Goal: Transaction & Acquisition: Purchase product/service

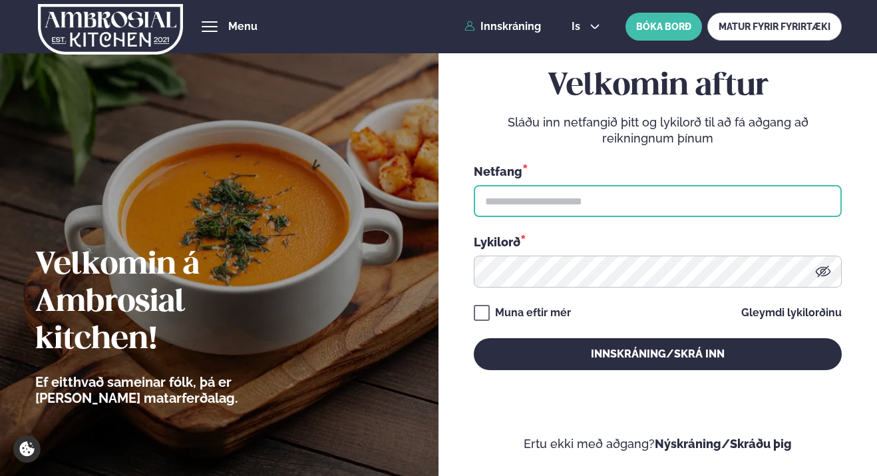
type input "**********"
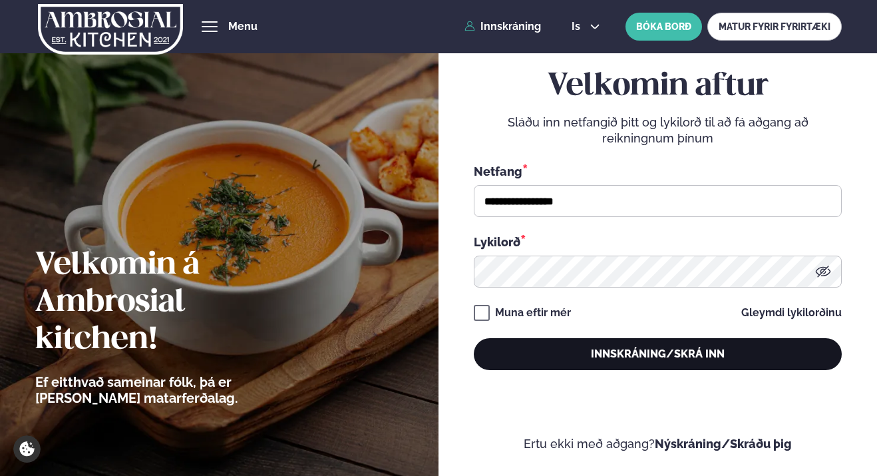
click at [557, 363] on button "Innskráning/Skrá inn" at bounding box center [658, 354] width 369 height 32
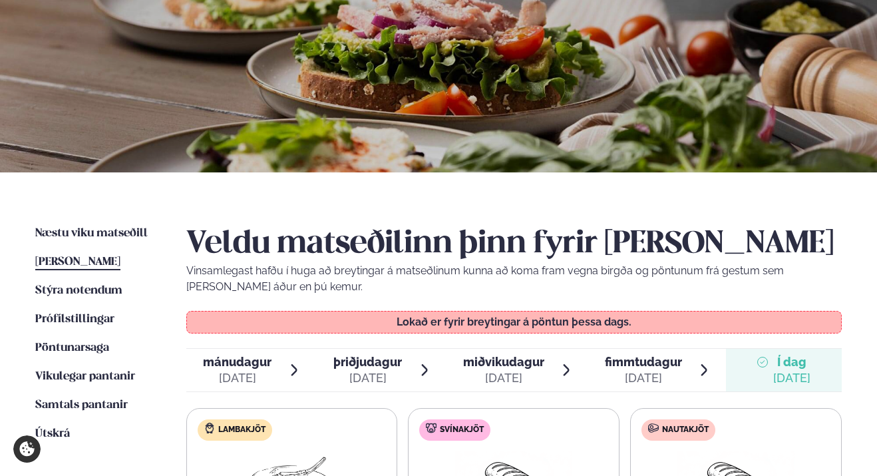
scroll to position [124, 0]
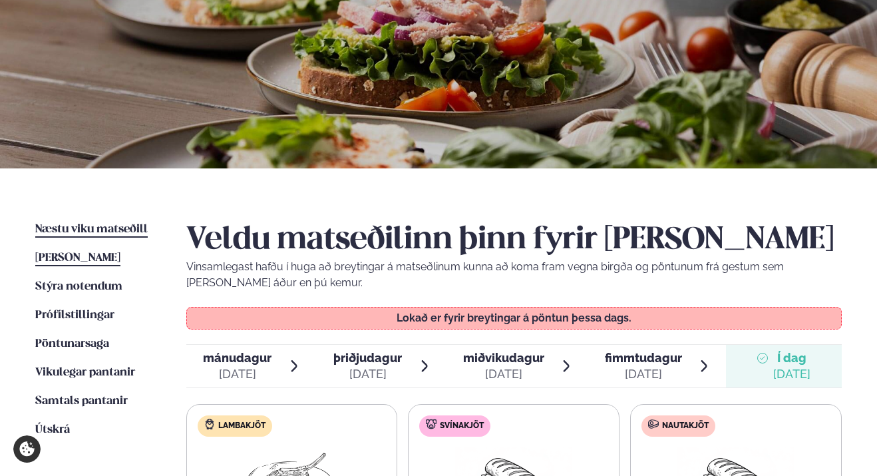
click at [124, 235] on link "Næstu [PERSON_NAME] matseðill Næsta vika" at bounding box center [91, 230] width 112 height 16
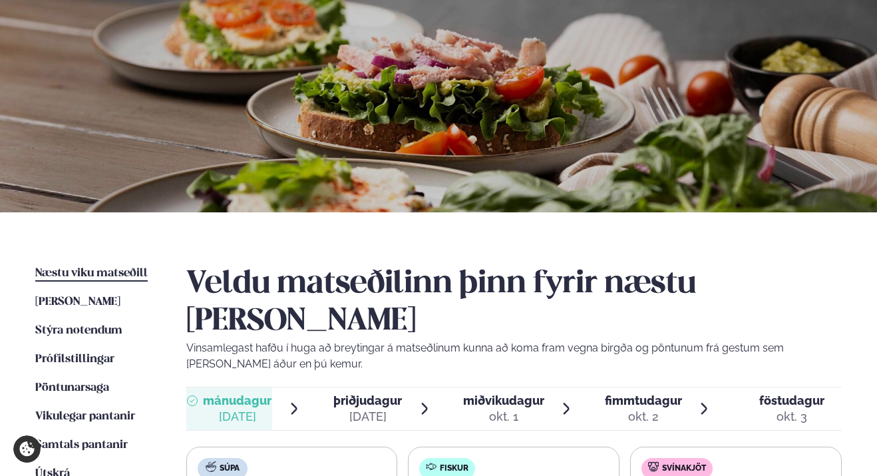
scroll to position [288, 0]
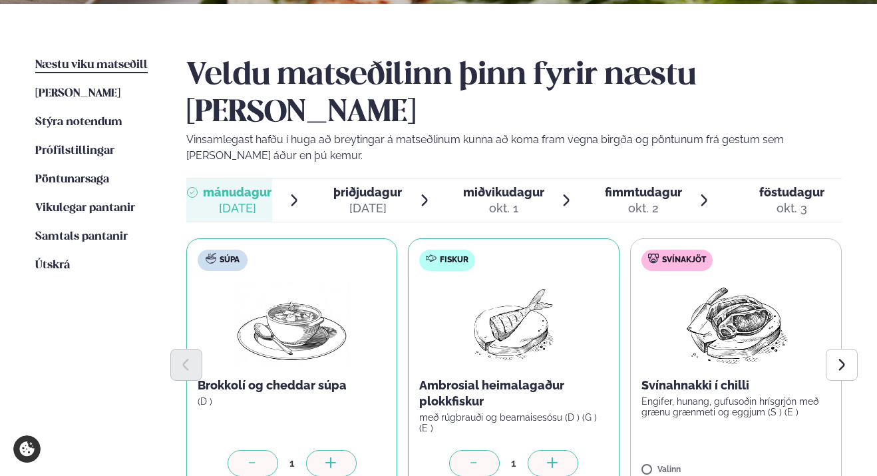
click at [548, 457] on icon at bounding box center [552, 463] width 13 height 13
click at [768, 450] on div at bounding box center [775, 463] width 51 height 27
click at [772, 462] on icon at bounding box center [774, 462] width 11 height 1
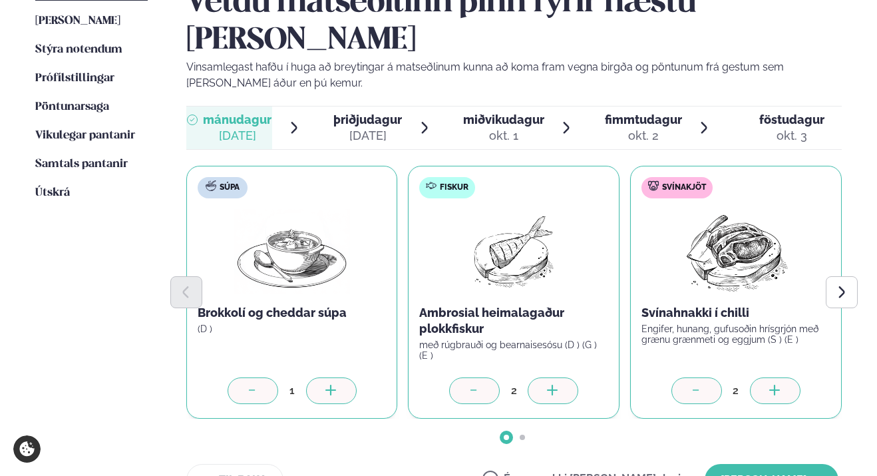
scroll to position [361, 0]
click at [776, 463] on button "[PERSON_NAME]" at bounding box center [771, 479] width 134 height 32
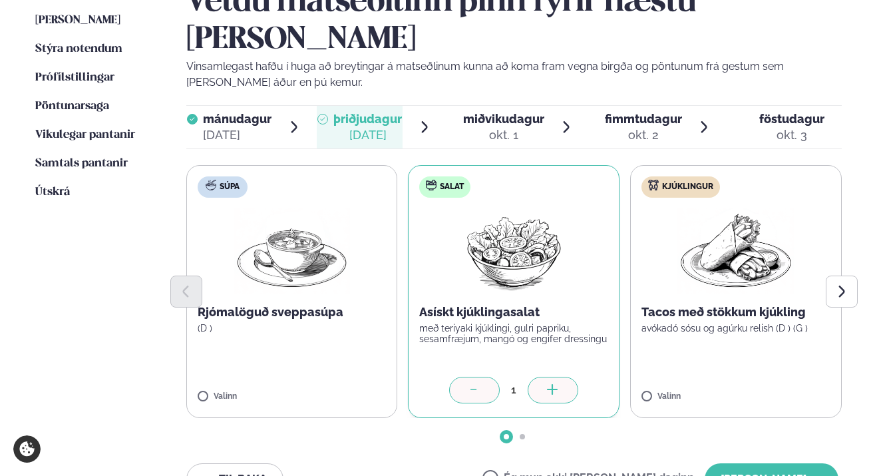
click at [555, 384] on icon at bounding box center [552, 390] width 13 height 13
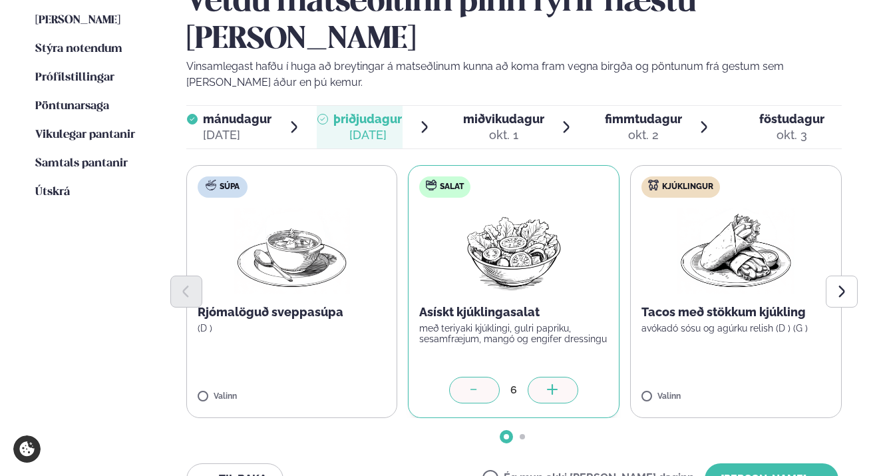
click at [468, 384] on icon at bounding box center [474, 390] width 13 height 13
click at [693, 384] on icon at bounding box center [696, 390] width 13 height 13
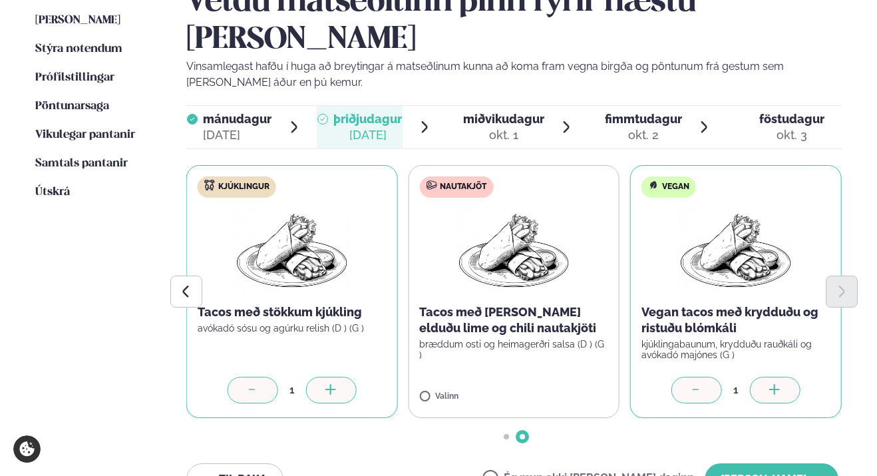
click at [777, 384] on icon at bounding box center [774, 390] width 13 height 13
click at [249, 384] on icon at bounding box center [252, 390] width 13 height 13
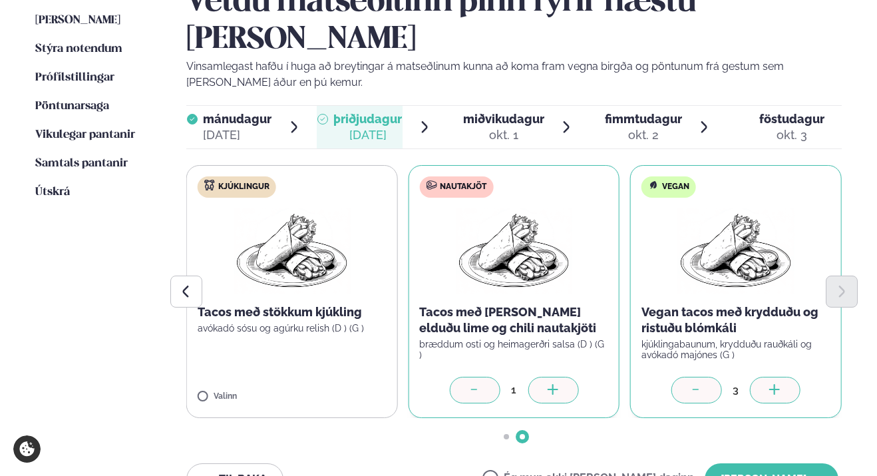
click at [553, 384] on icon at bounding box center [551, 389] width 1 height 11
click at [699, 384] on icon at bounding box center [696, 390] width 13 height 13
click at [694, 388] on icon at bounding box center [695, 388] width 6 height 1
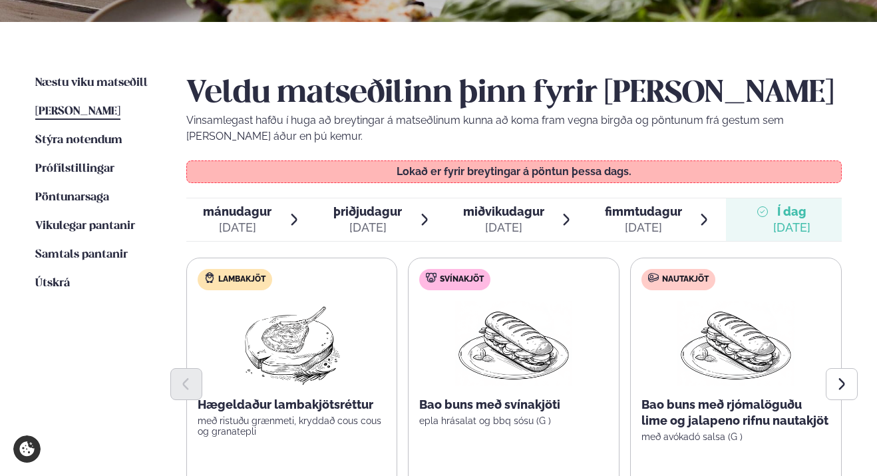
scroll to position [336, 0]
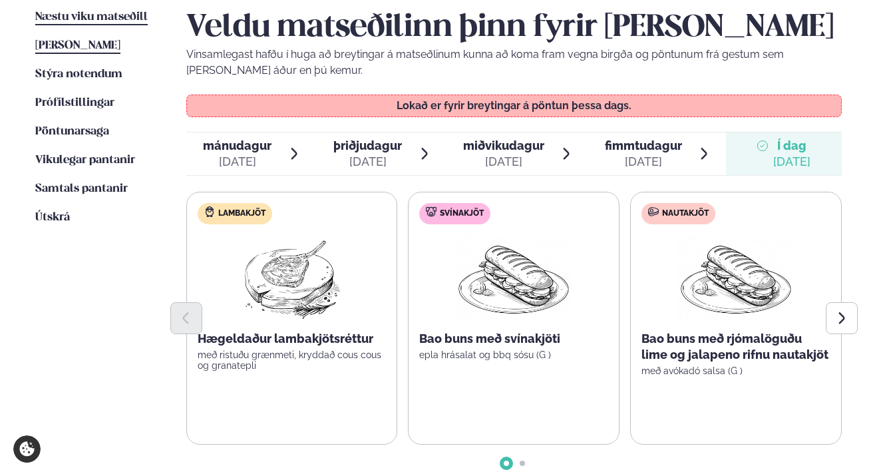
click at [104, 16] on span "Næstu viku matseðill" at bounding box center [91, 16] width 112 height 11
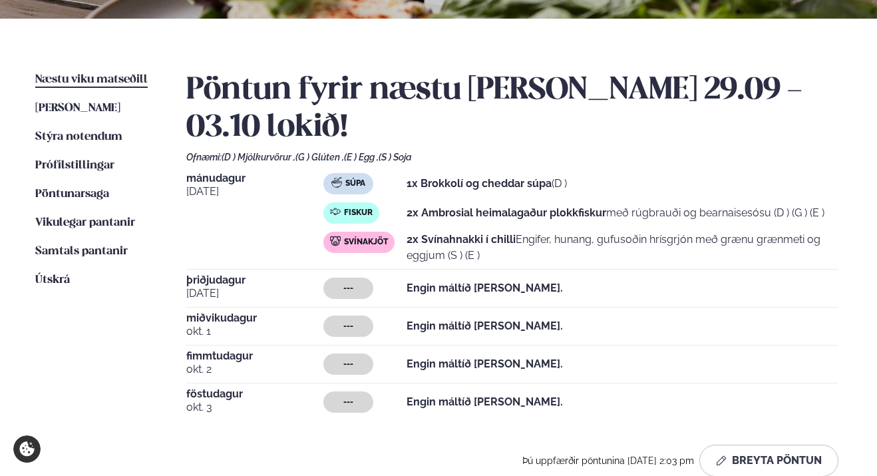
scroll to position [284, 0]
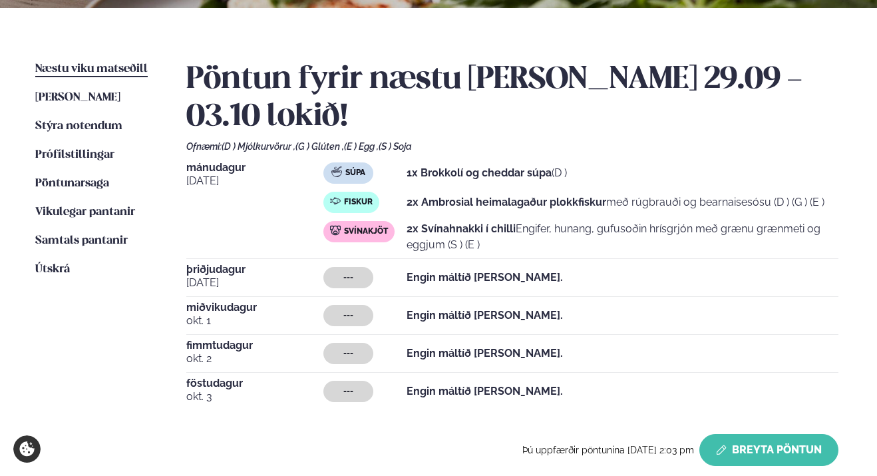
click at [786, 434] on button "Breyta Pöntun" at bounding box center [768, 450] width 139 height 32
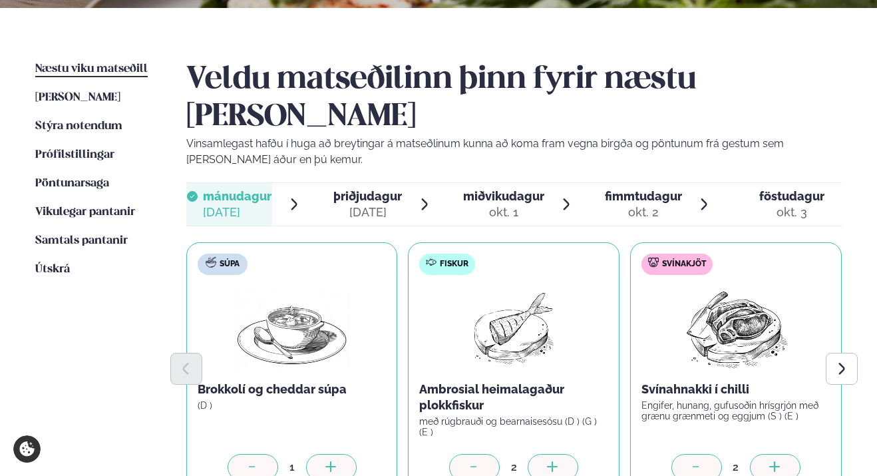
click at [375, 189] on span "þriðjudagur" at bounding box center [367, 196] width 69 height 14
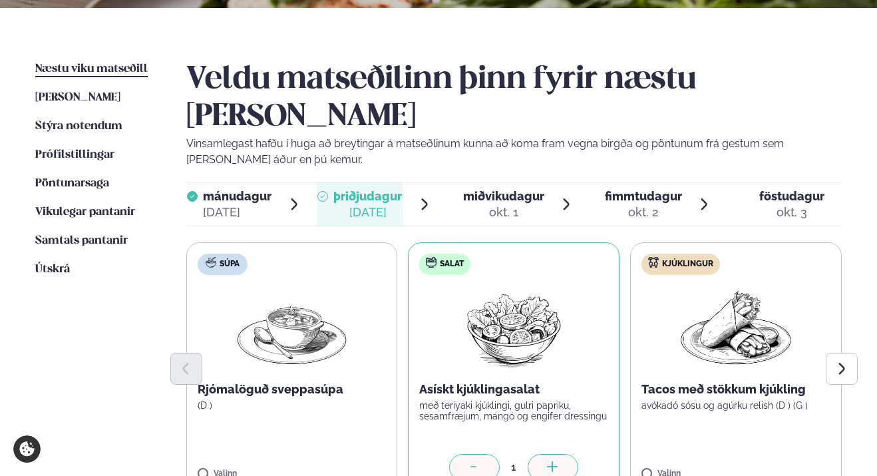
click at [551, 461] on icon at bounding box center [552, 467] width 13 height 13
click at [847, 361] on icon "Next slide" at bounding box center [841, 368] width 15 height 15
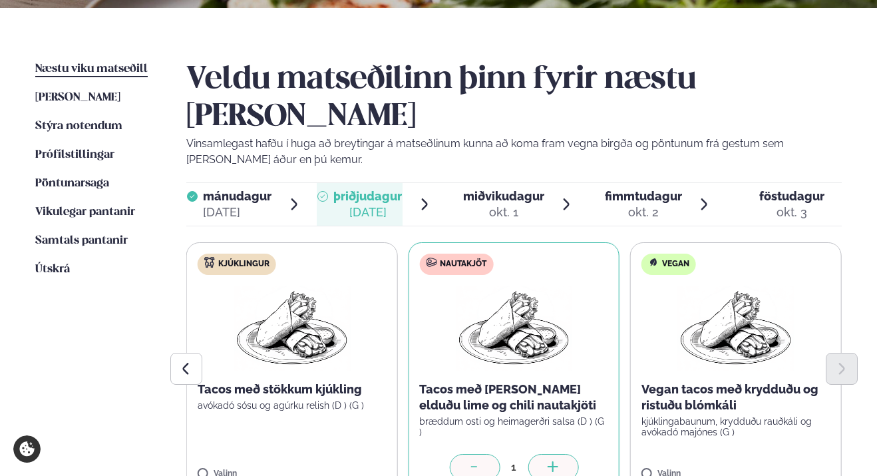
click at [556, 461] on icon at bounding box center [552, 467] width 13 height 13
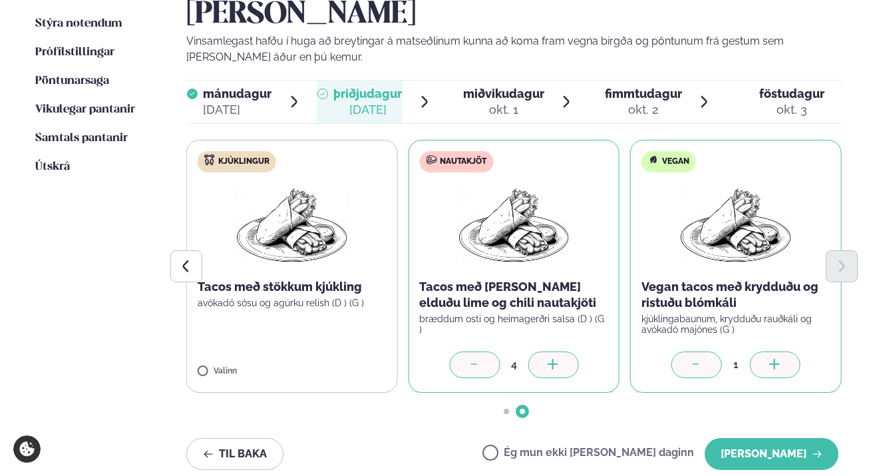
scroll to position [390, 0]
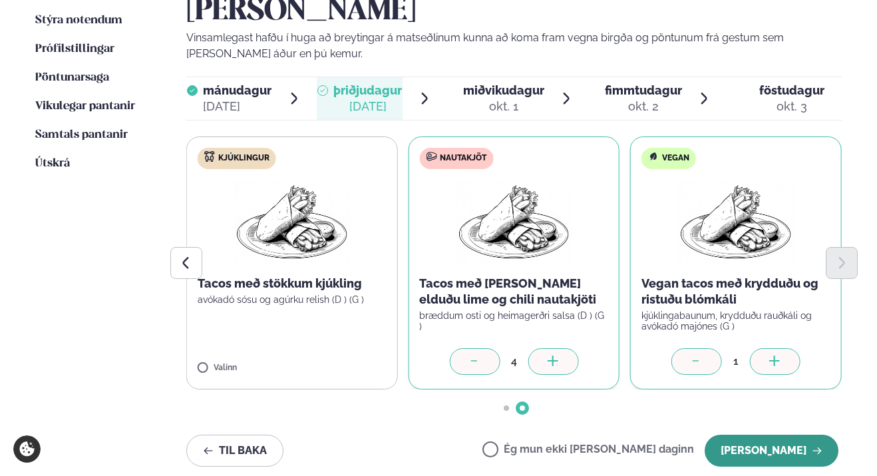
click at [768, 434] on button "[PERSON_NAME]" at bounding box center [771, 450] width 134 height 32
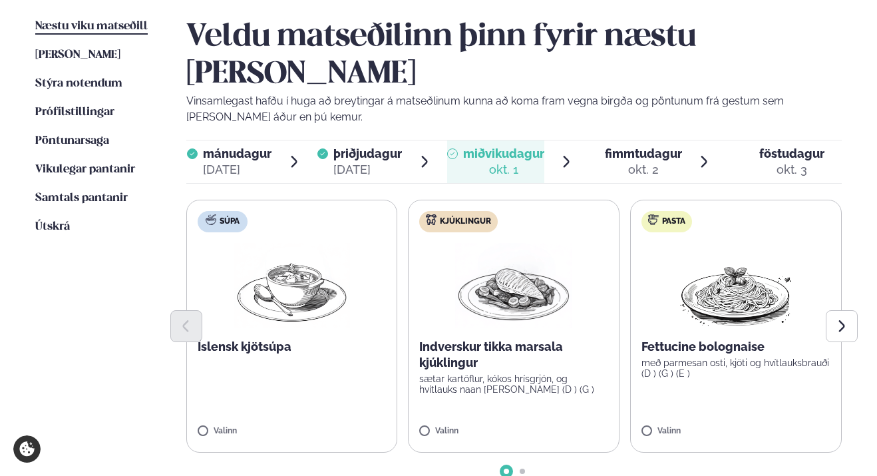
scroll to position [325, 0]
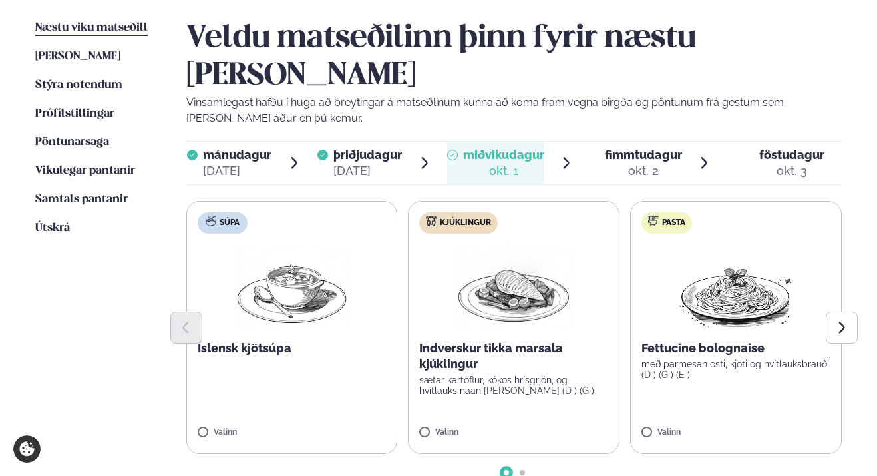
click at [629, 148] on span "fimmtudagur" at bounding box center [643, 155] width 77 height 14
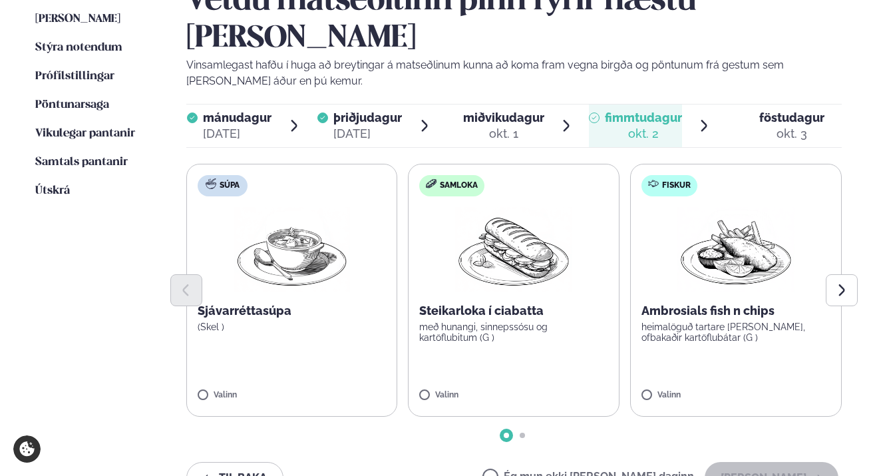
scroll to position [363, 0]
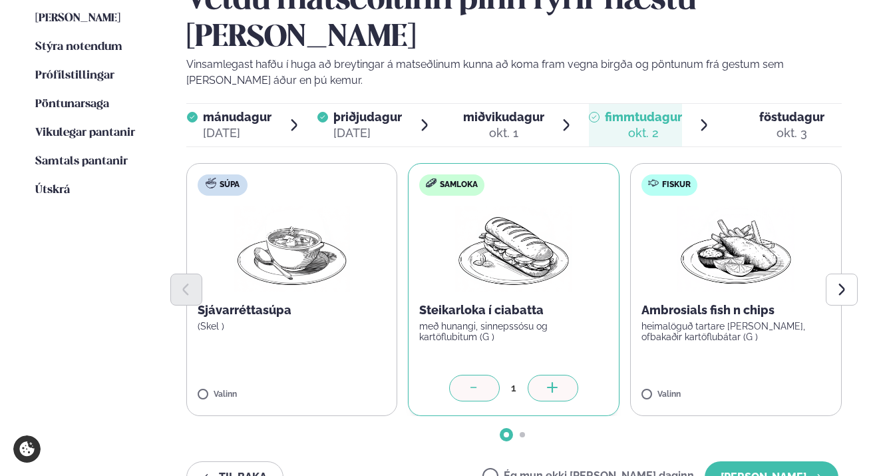
click at [553, 382] on icon at bounding box center [552, 388] width 13 height 13
click at [775, 382] on icon at bounding box center [774, 387] width 1 height 11
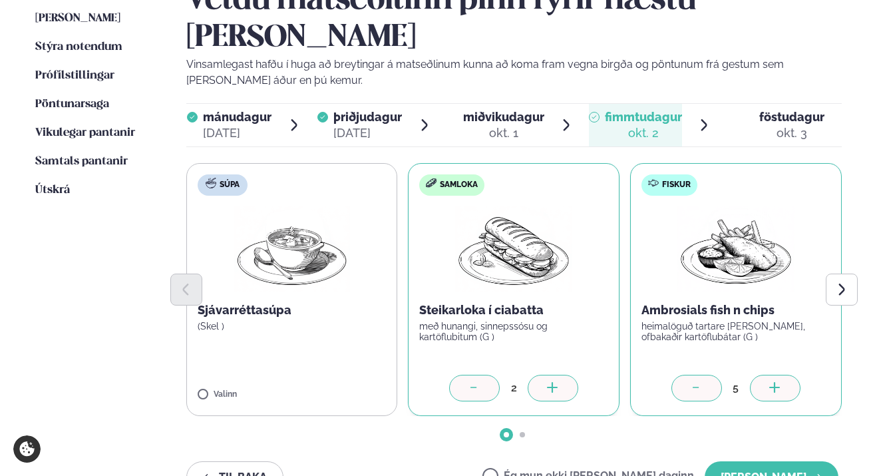
click at [775, 382] on icon at bounding box center [774, 387] width 1 height 11
click at [688, 374] on div at bounding box center [696, 387] width 51 height 27
click at [762, 461] on button "[PERSON_NAME]" at bounding box center [771, 477] width 134 height 32
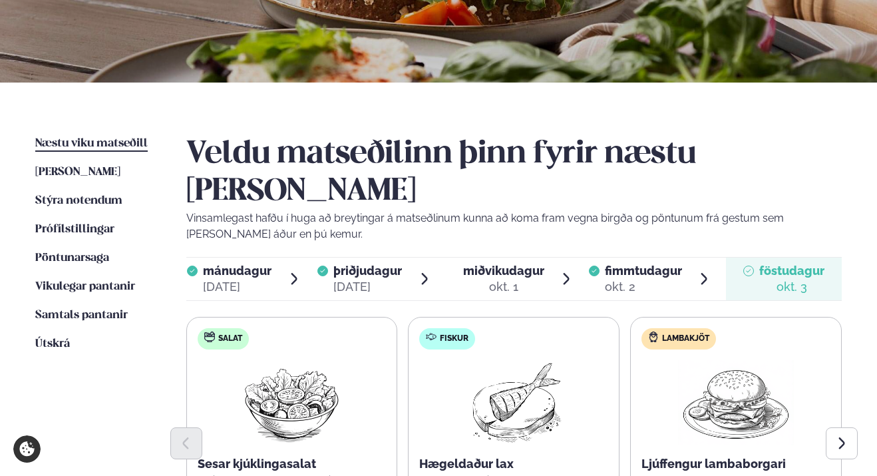
scroll to position [223, 0]
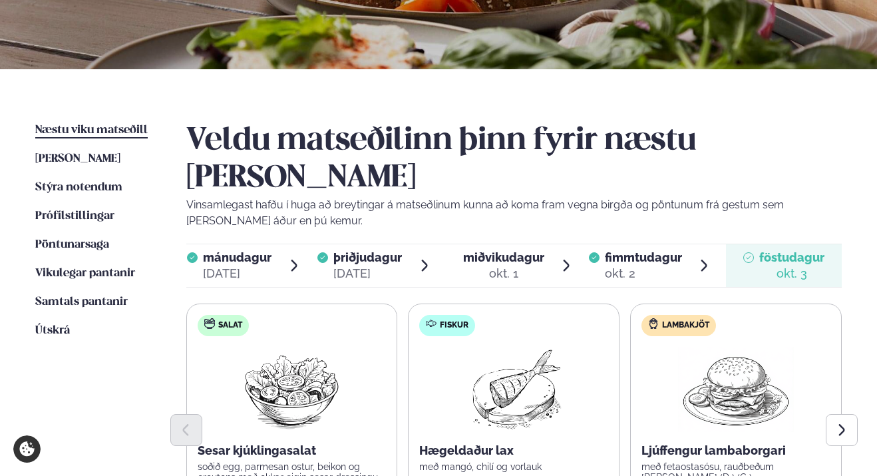
click at [252, 250] on span "mánudagur" at bounding box center [237, 257] width 69 height 14
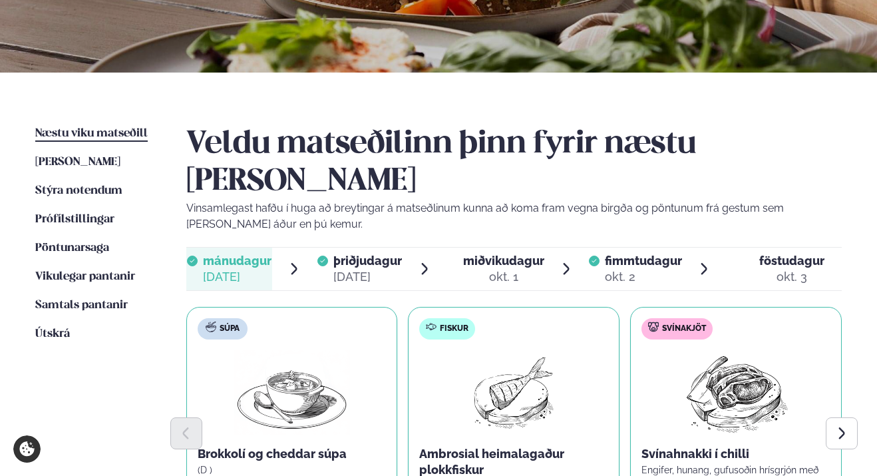
scroll to position [203, 0]
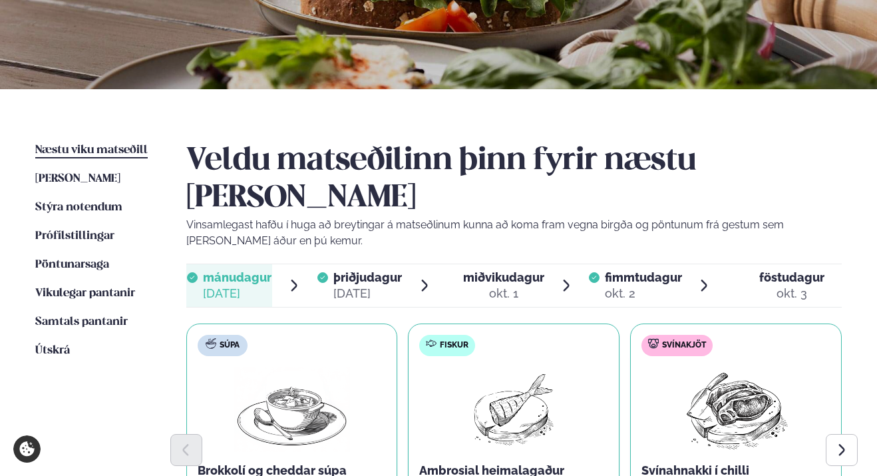
click at [349, 270] on span "þriðjudagur" at bounding box center [367, 277] width 69 height 14
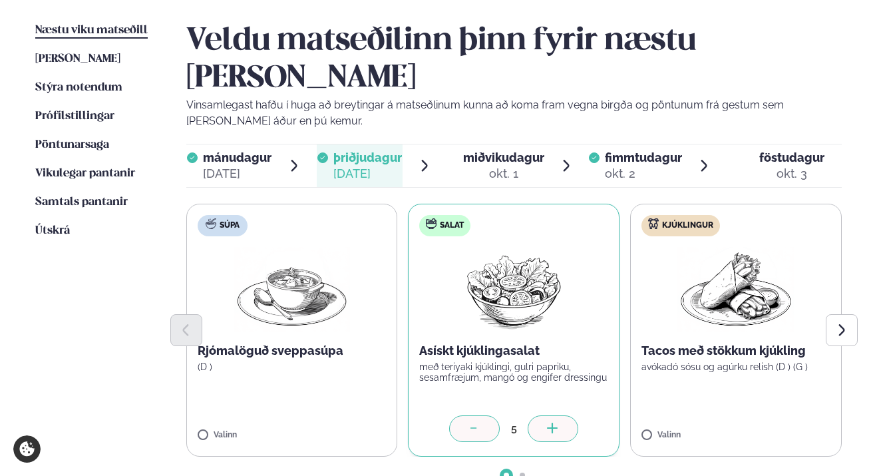
scroll to position [325, 0]
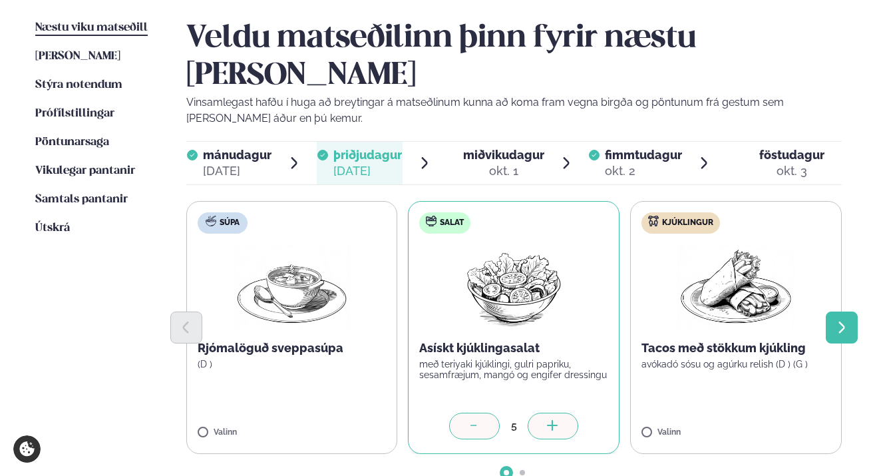
click at [840, 320] on icon "Next slide" at bounding box center [841, 327] width 15 height 15
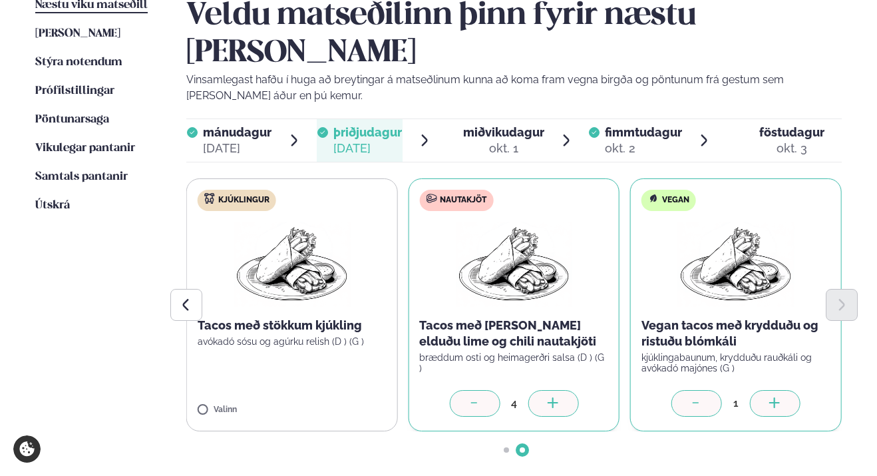
scroll to position [226, 0]
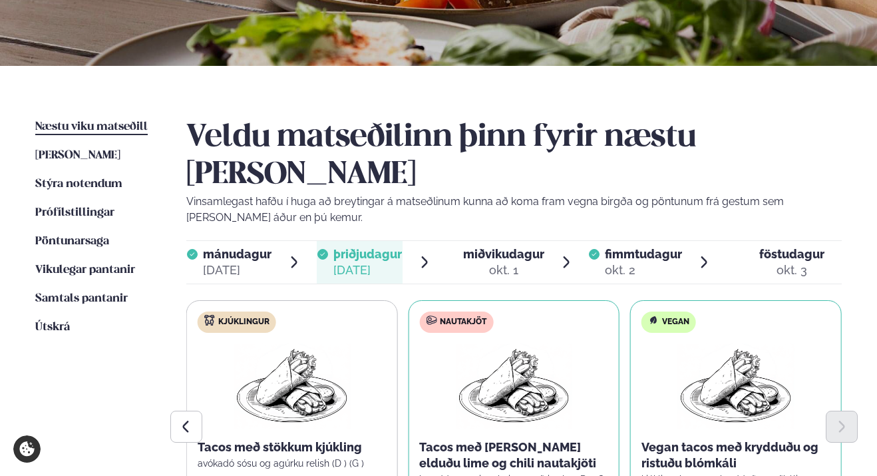
click at [617, 247] on span "fimmtudagur" at bounding box center [643, 254] width 77 height 14
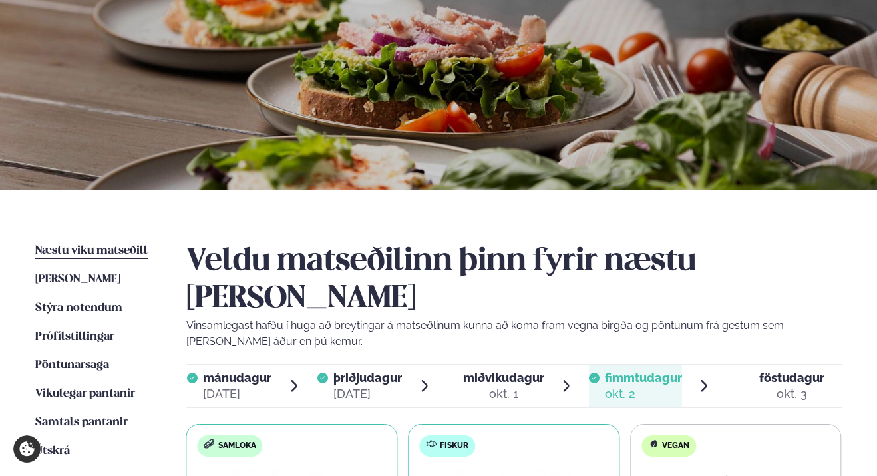
scroll to position [103, 0]
